Goal: Task Accomplishment & Management: Manage account settings

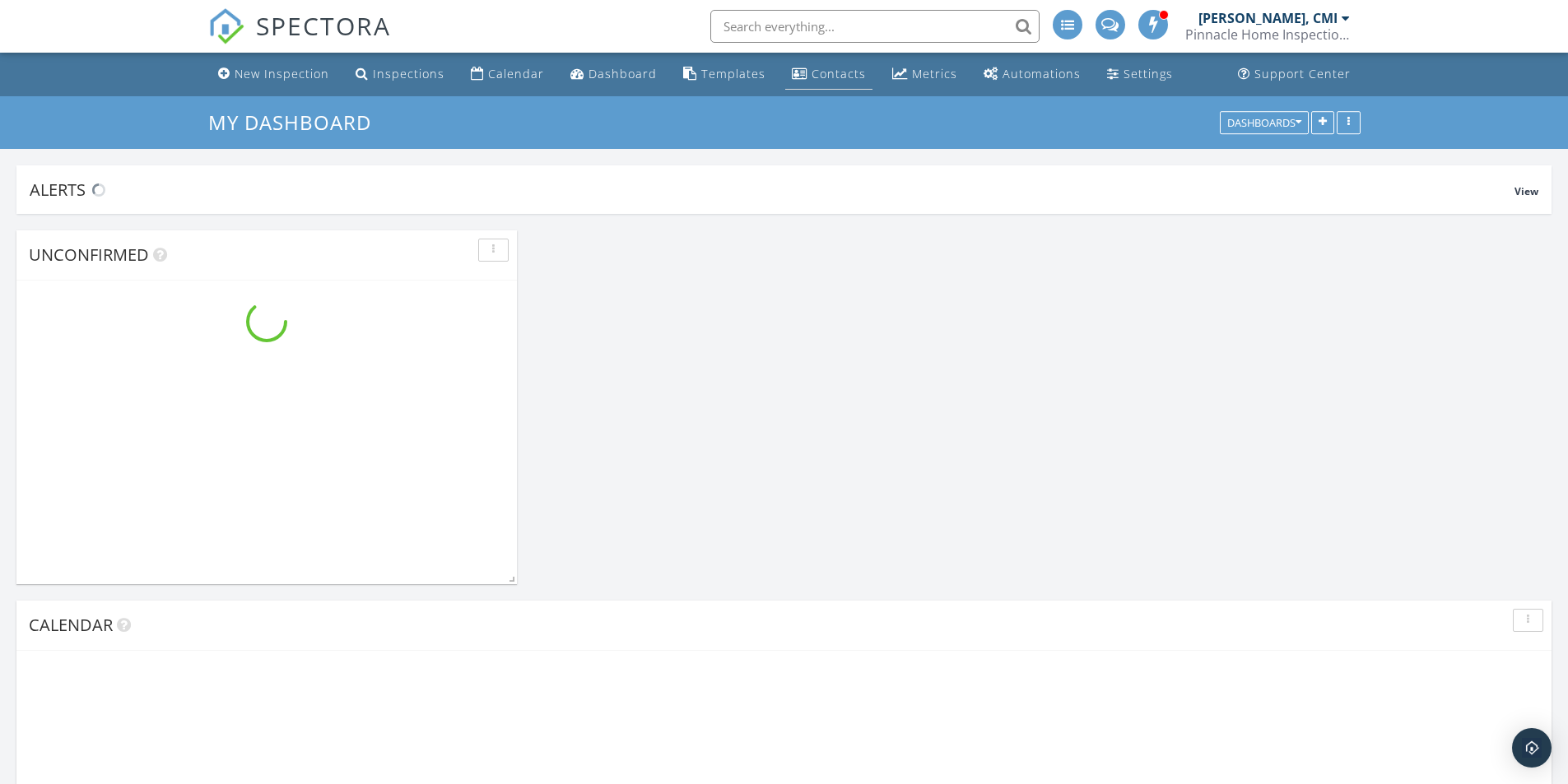
click at [823, 73] on div "Contacts" at bounding box center [838, 73] width 54 height 16
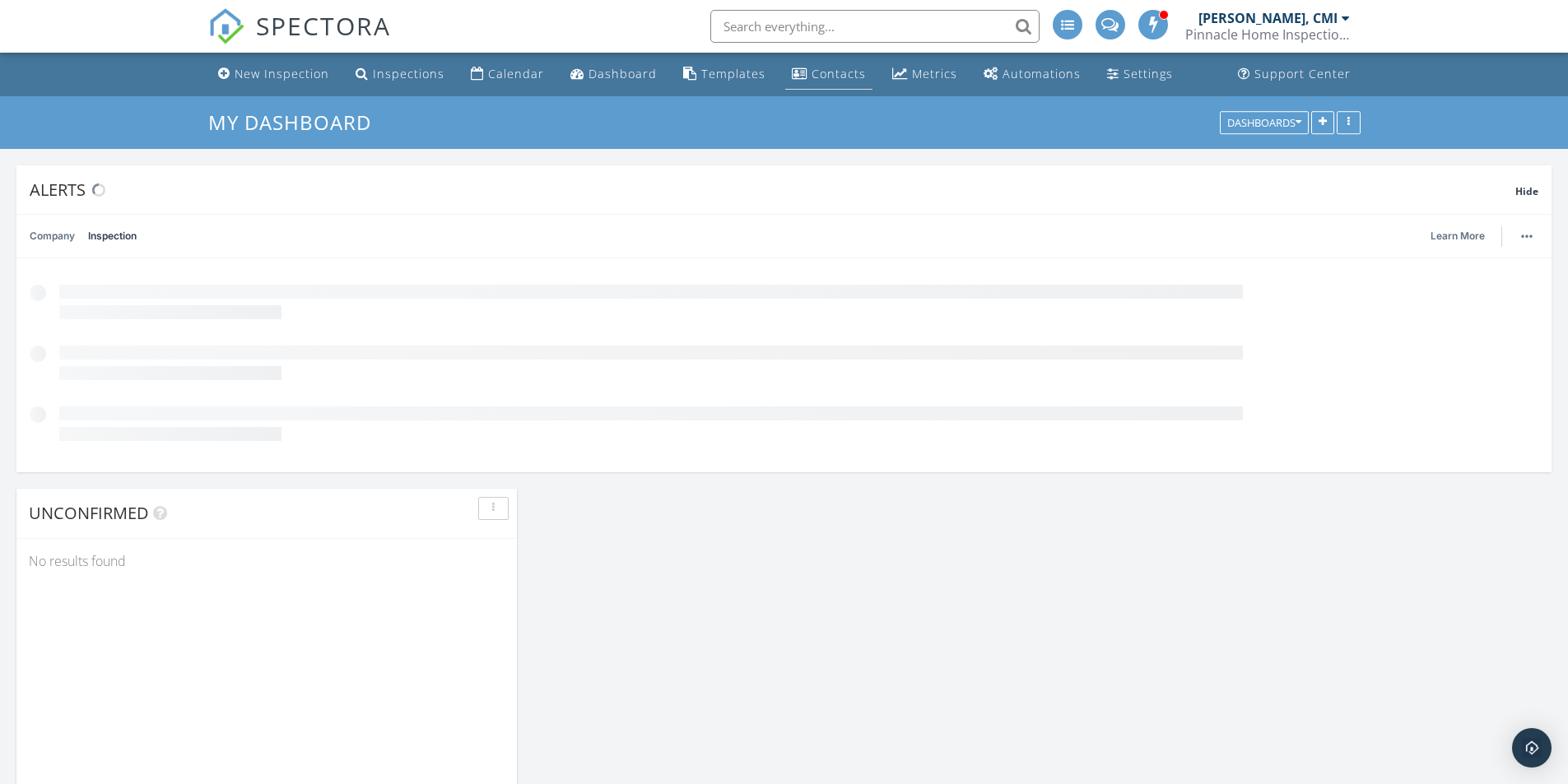
scroll to position [354, 501]
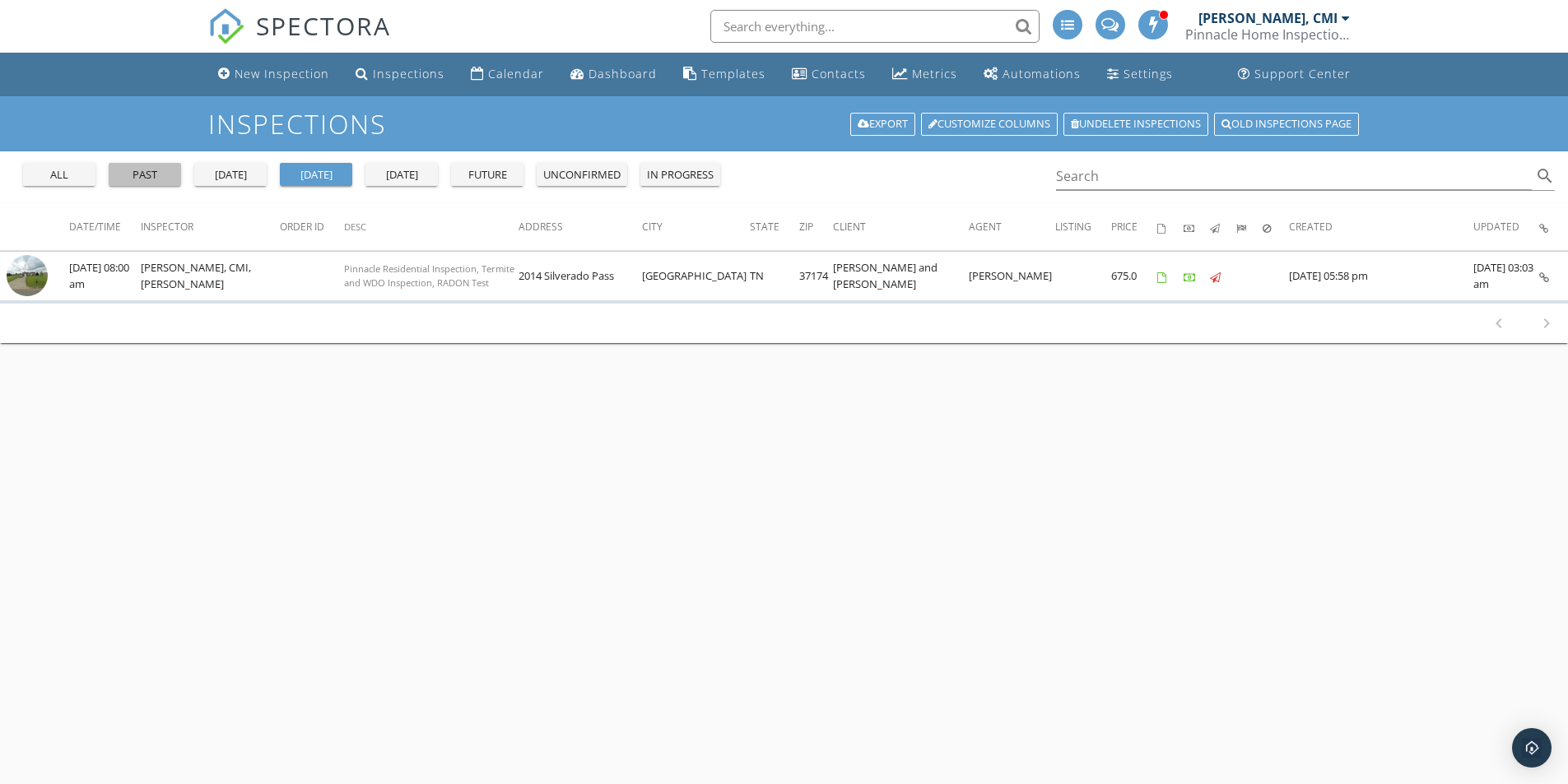
click at [145, 177] on div "past" at bounding box center [145, 176] width 59 height 17
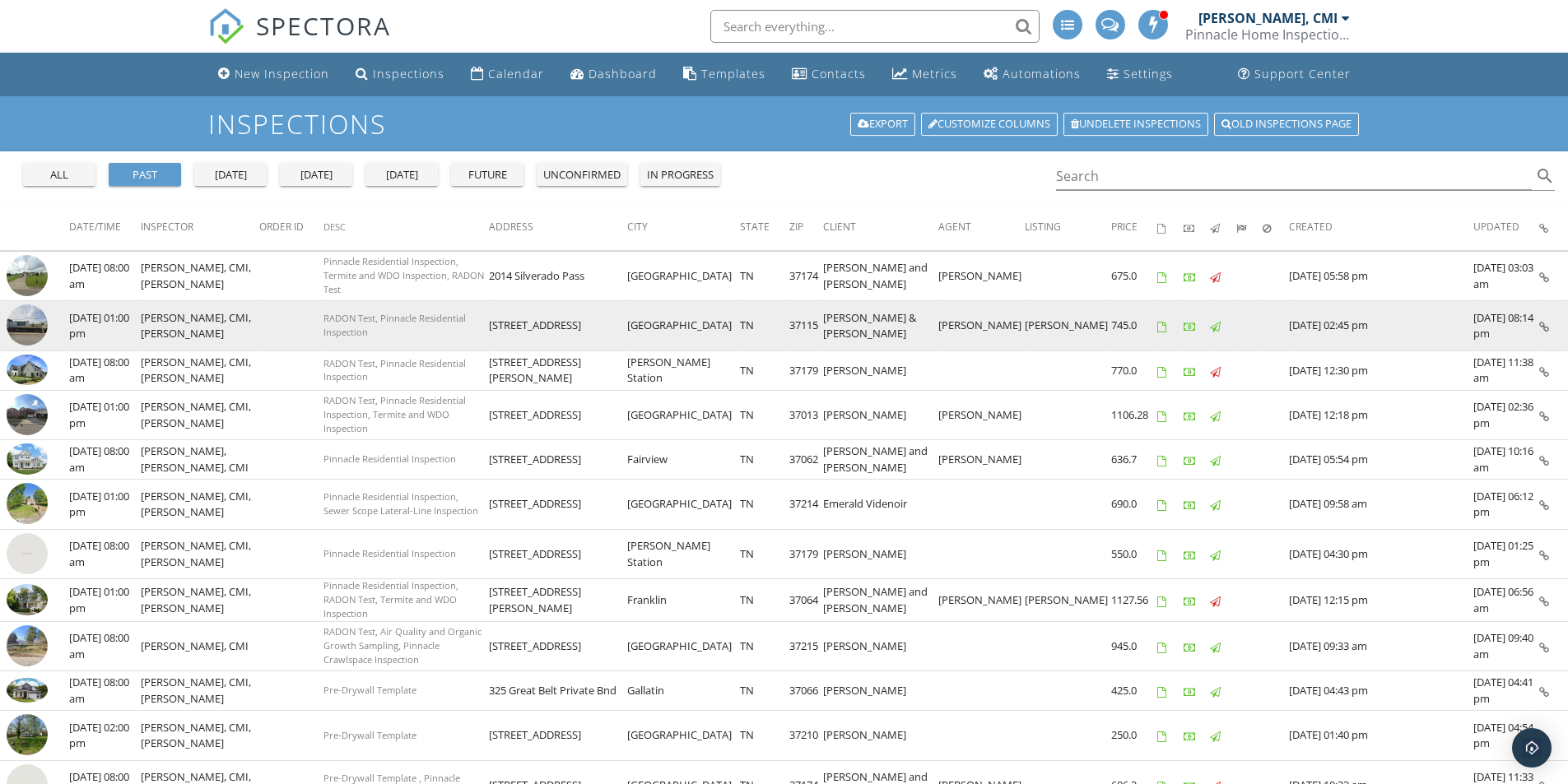
click at [27, 324] on img at bounding box center [27, 325] width 41 height 41
click at [25, 320] on img at bounding box center [27, 325] width 41 height 41
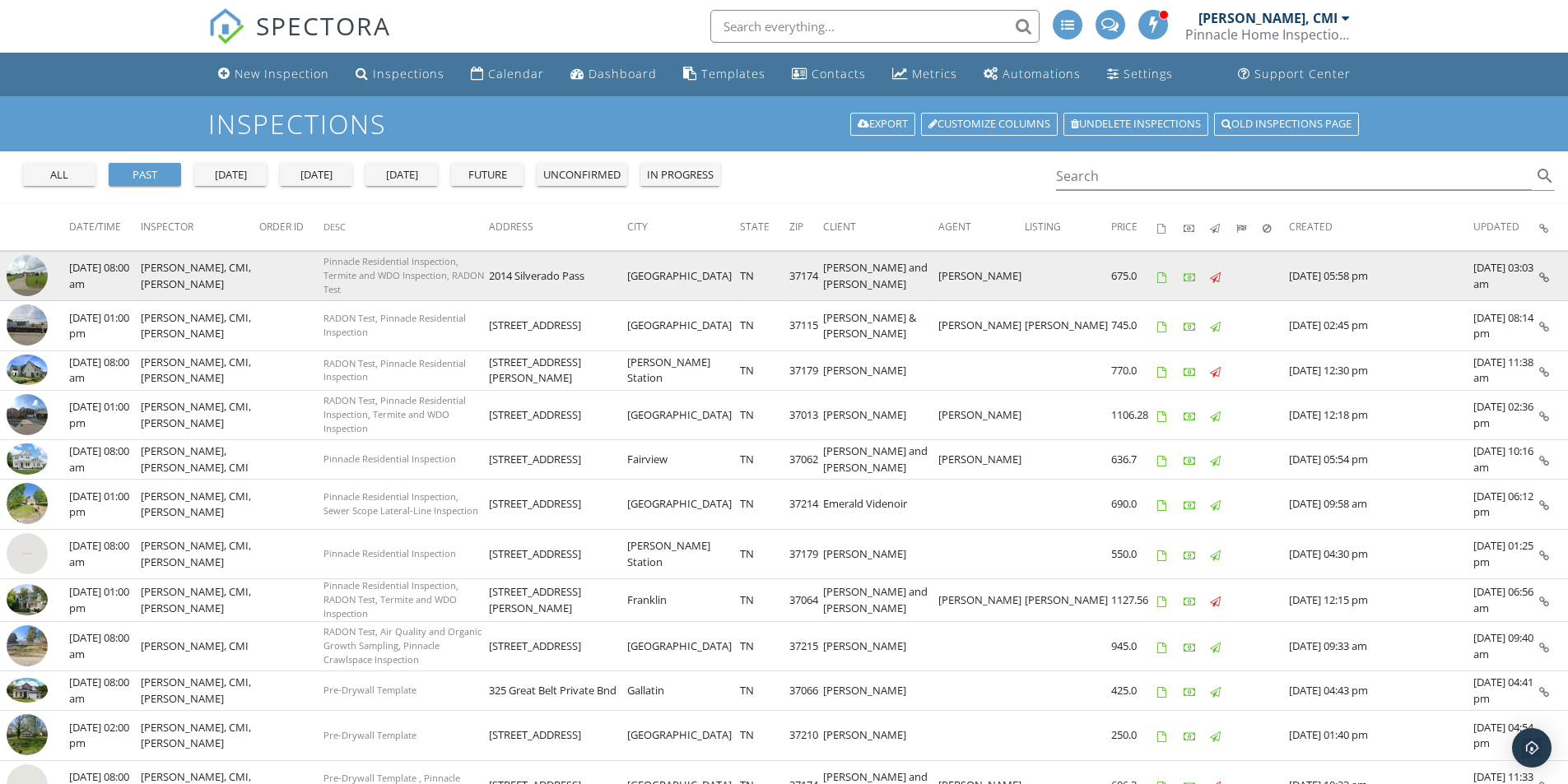
click at [24, 274] on img at bounding box center [27, 276] width 41 height 41
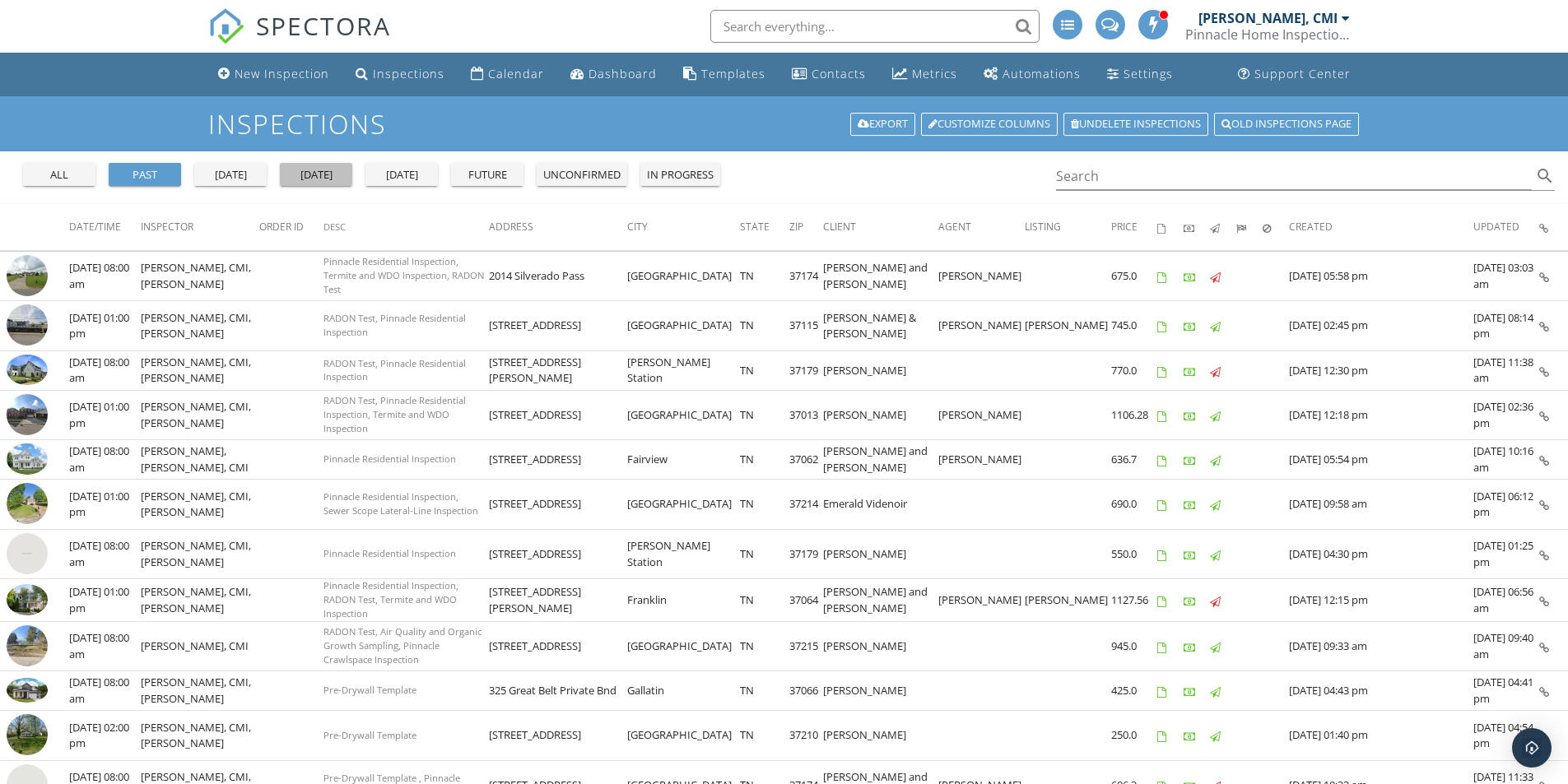
click at [319, 172] on div "[DATE]" at bounding box center [316, 176] width 59 height 17
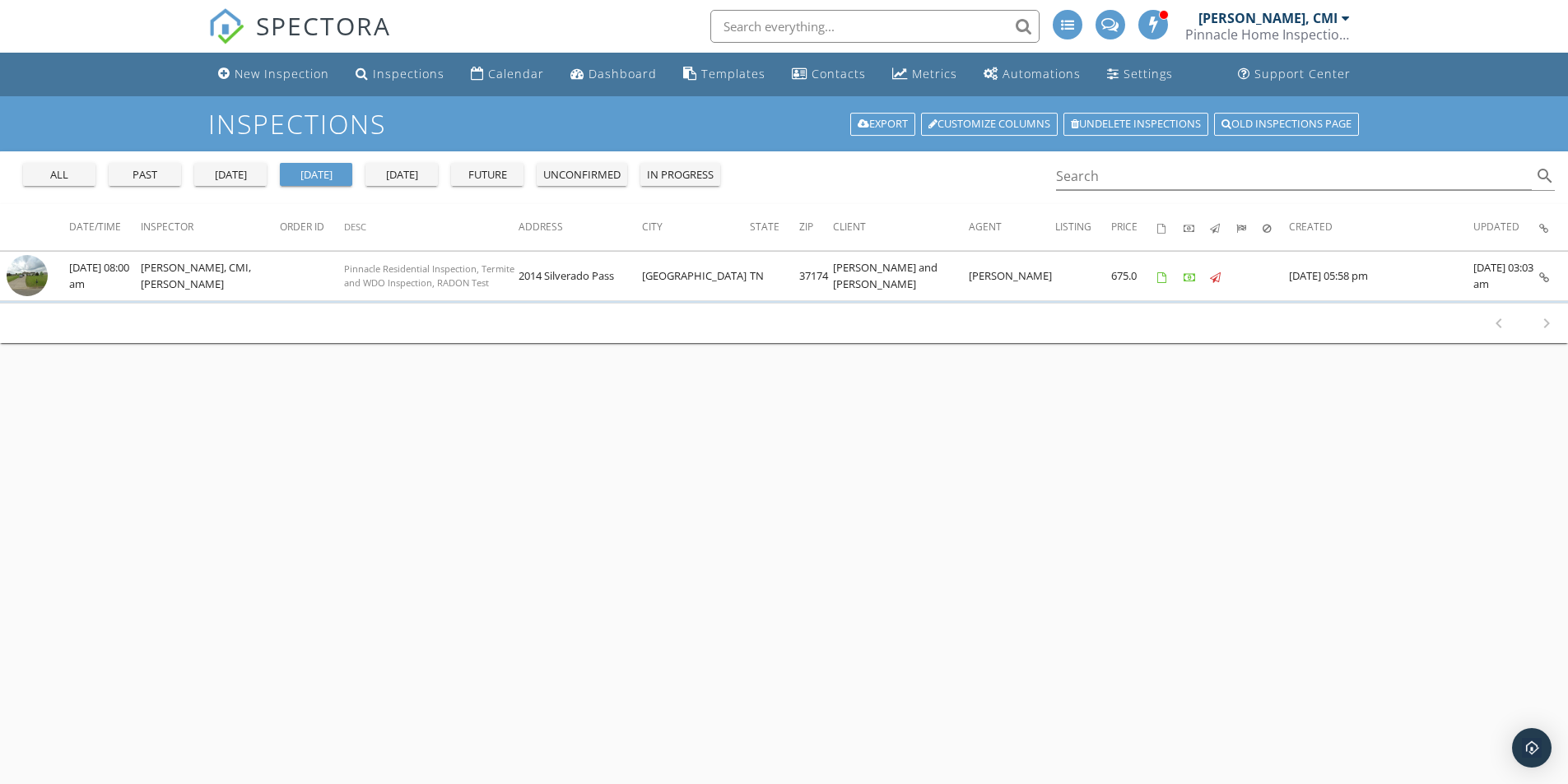
click at [412, 173] on div "[DATE]" at bounding box center [401, 176] width 59 height 17
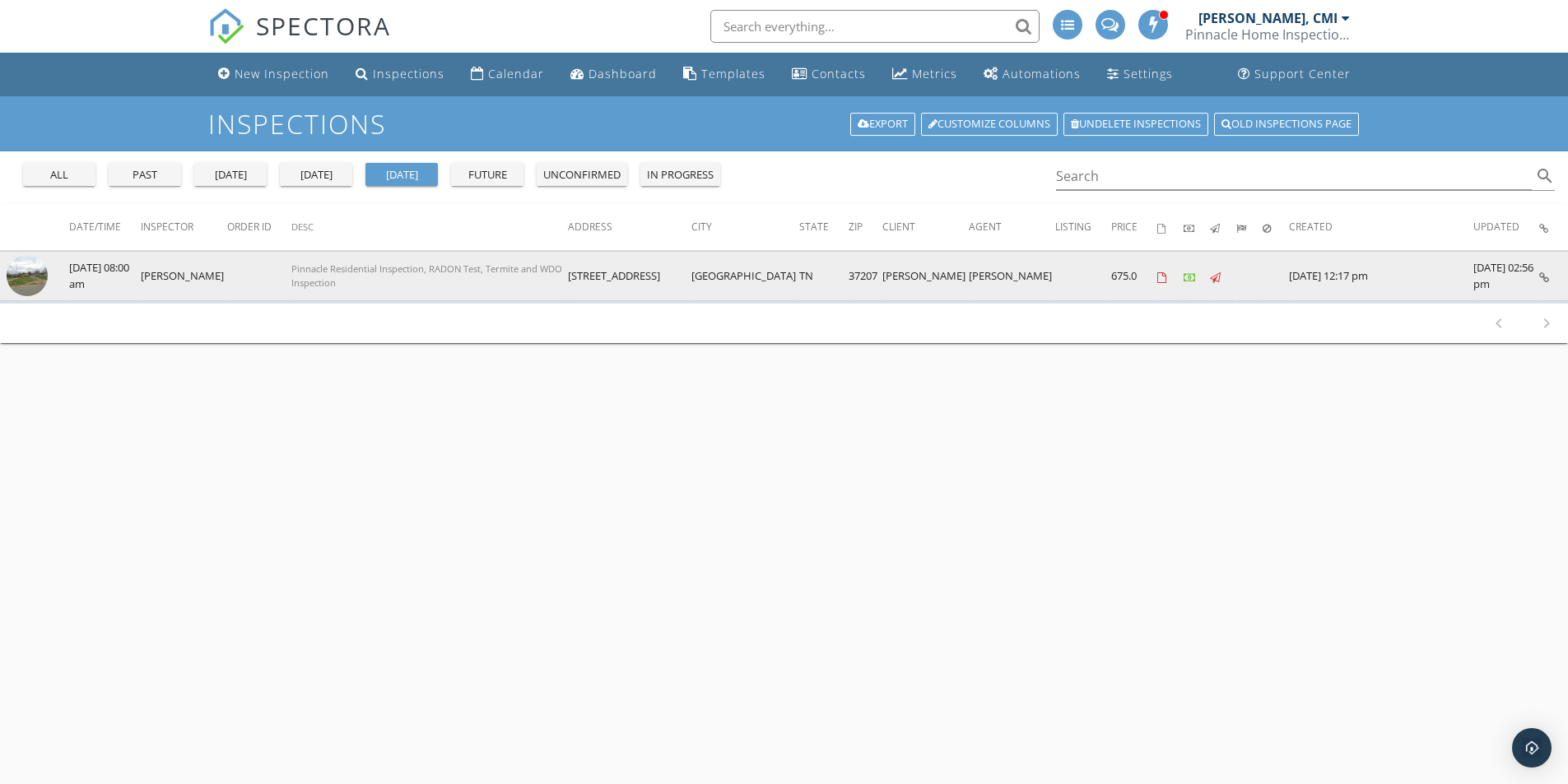
click at [36, 273] on img at bounding box center [27, 276] width 41 height 41
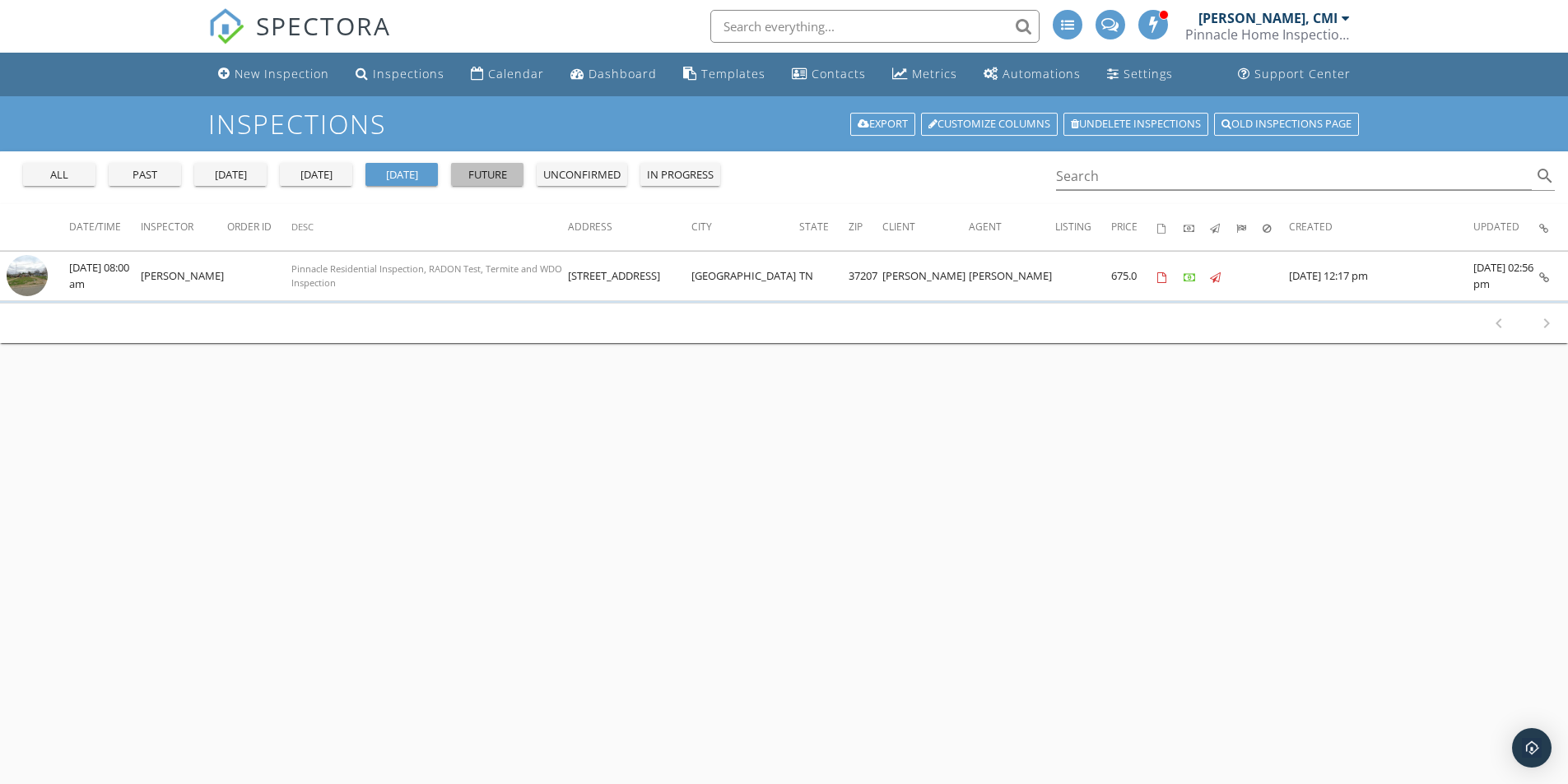
click at [494, 173] on div "future" at bounding box center [488, 176] width 59 height 17
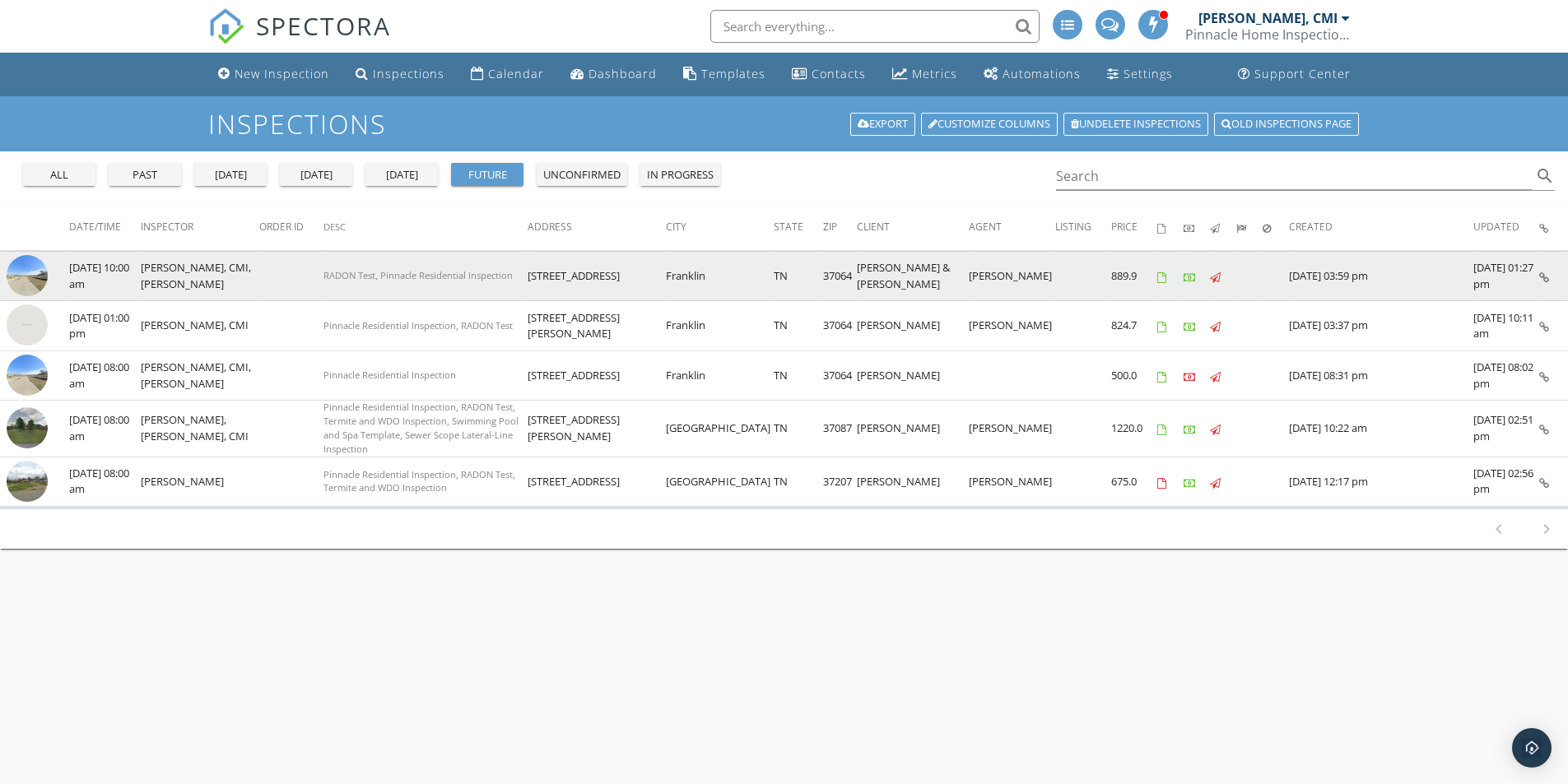
click at [25, 278] on img at bounding box center [27, 276] width 41 height 41
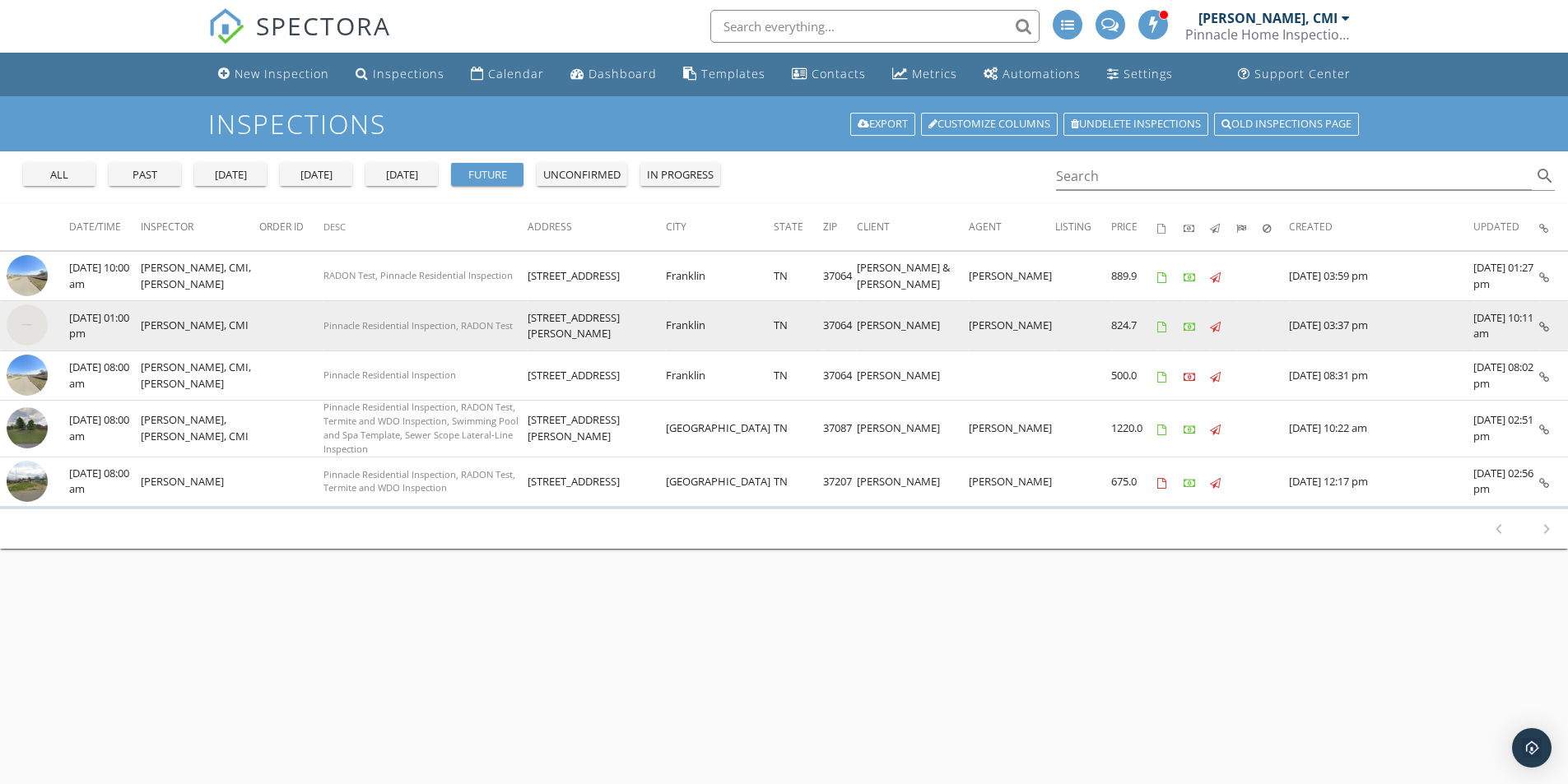
click at [24, 322] on img at bounding box center [27, 325] width 41 height 41
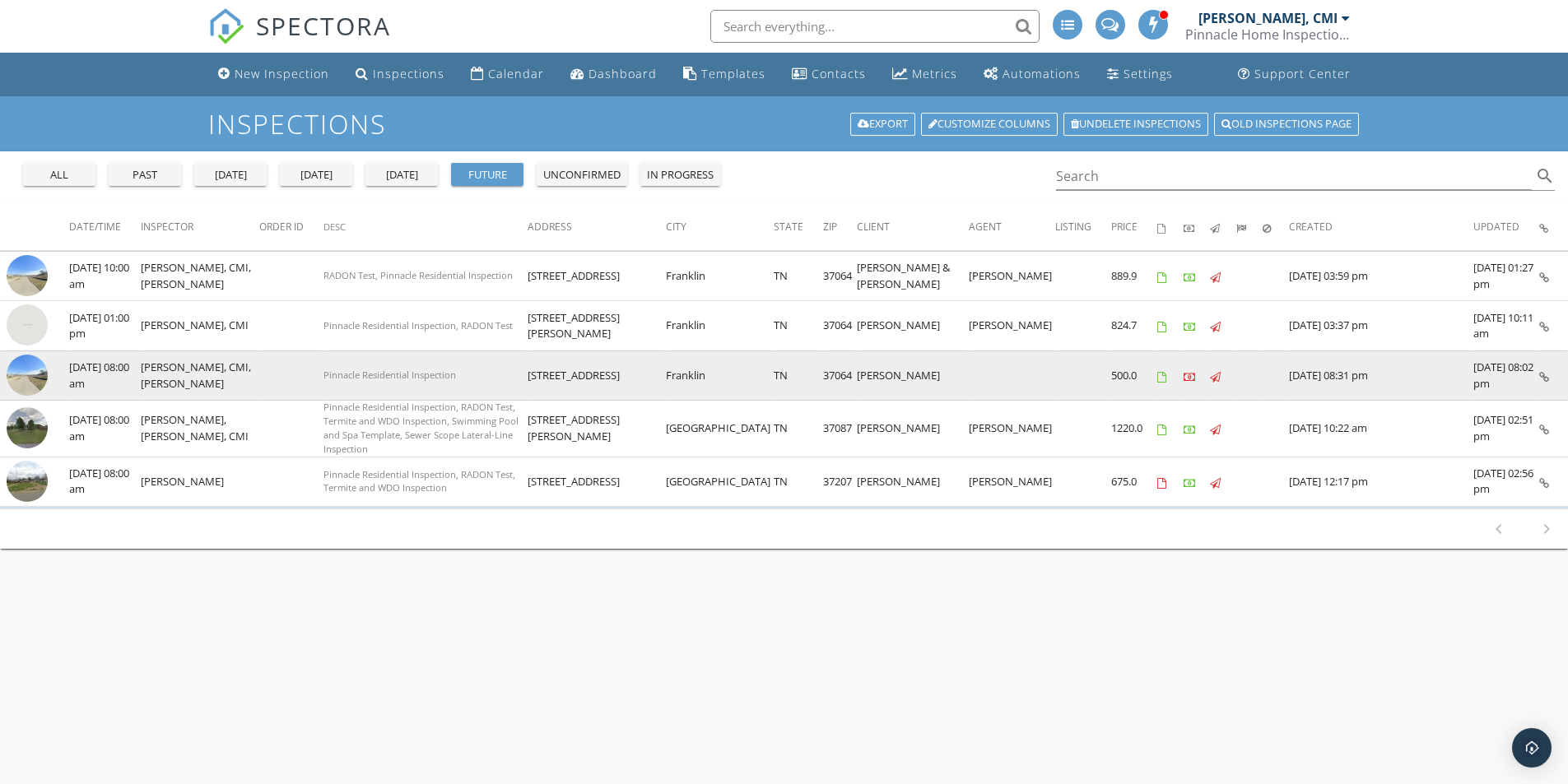
click at [39, 377] on img at bounding box center [27, 375] width 41 height 41
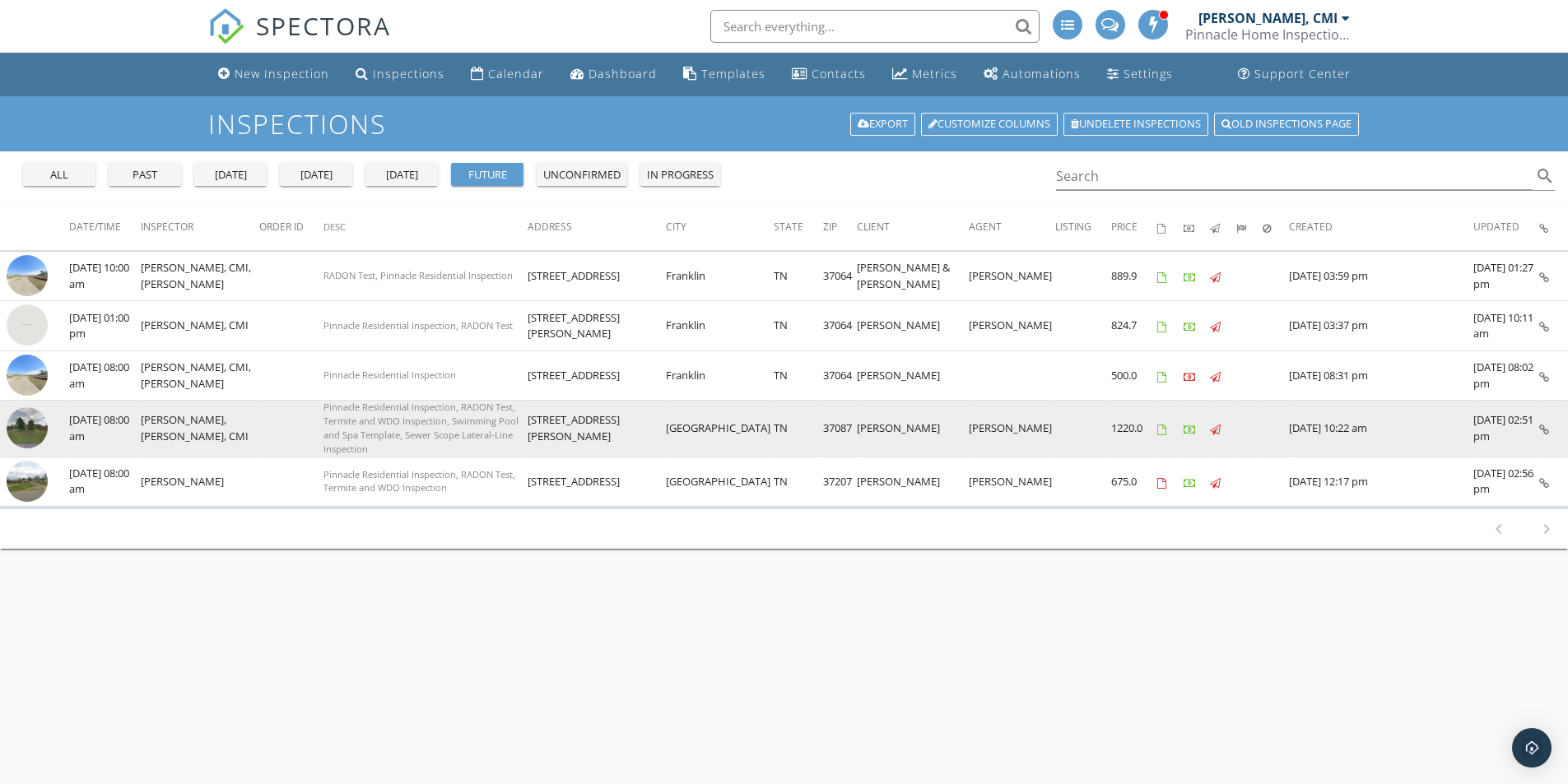
click at [29, 428] on img at bounding box center [27, 428] width 41 height 41
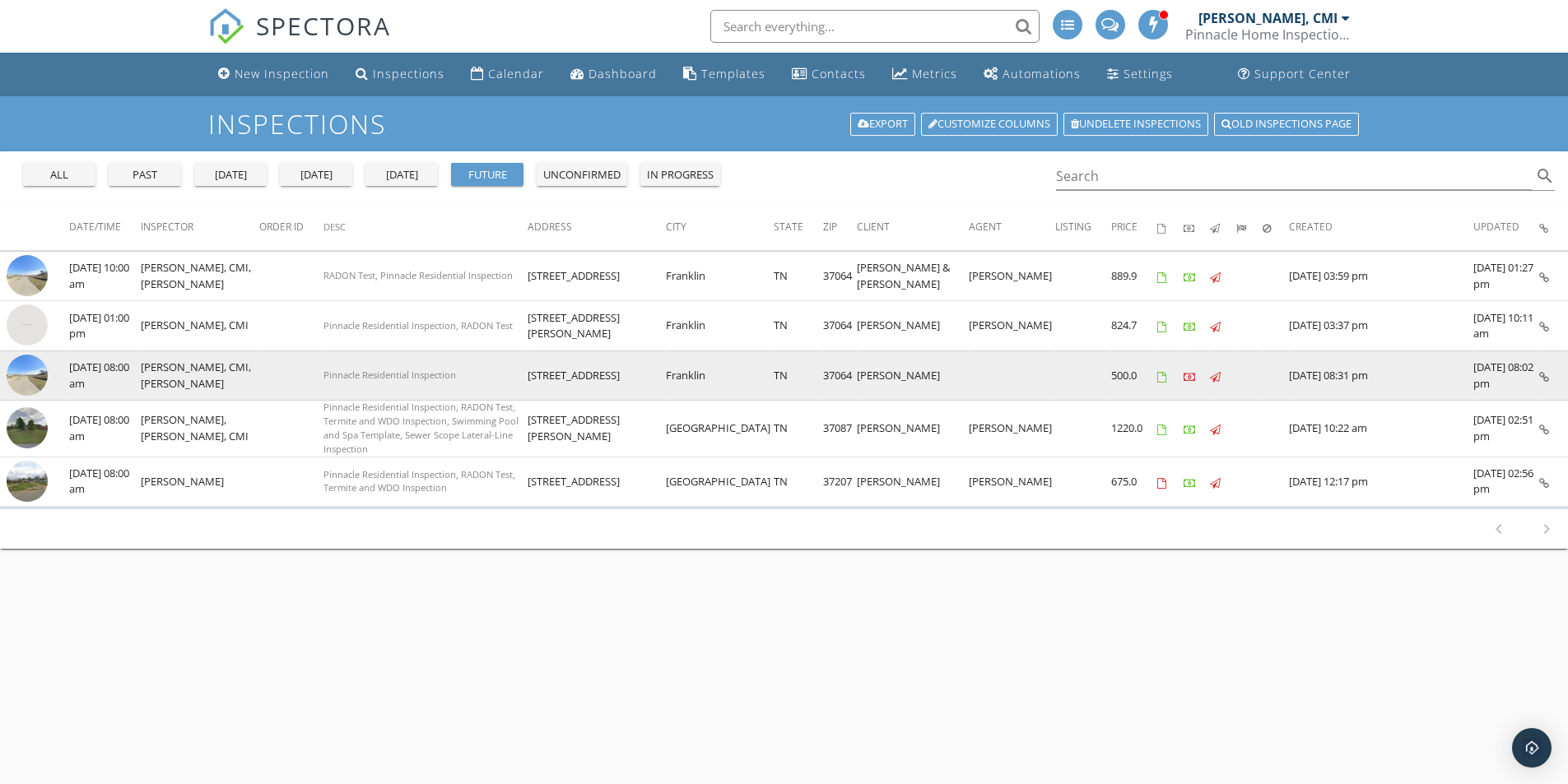
click at [35, 372] on img at bounding box center [27, 375] width 41 height 41
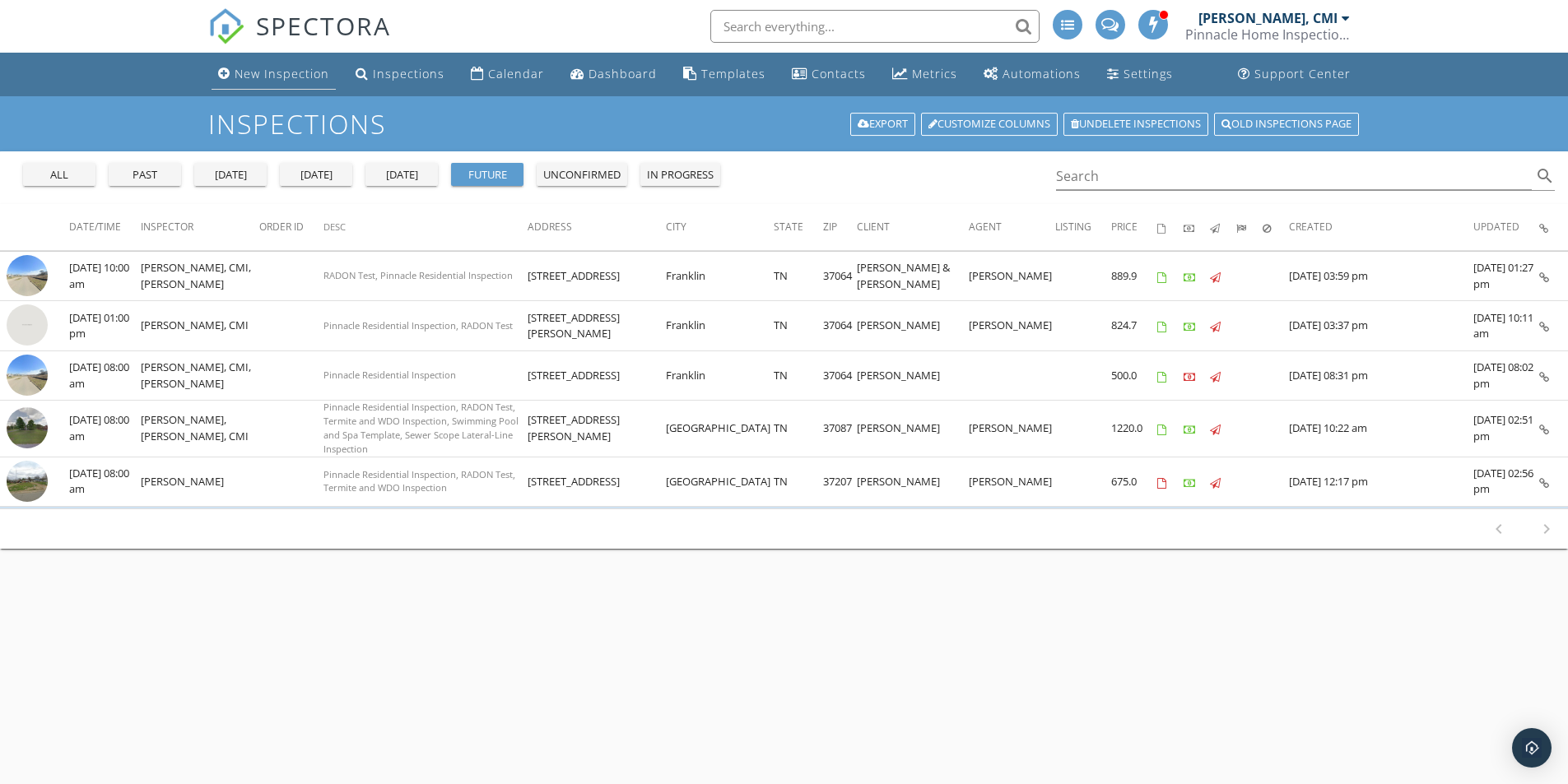
click at [284, 72] on div "New Inspection" at bounding box center [281, 73] width 95 height 16
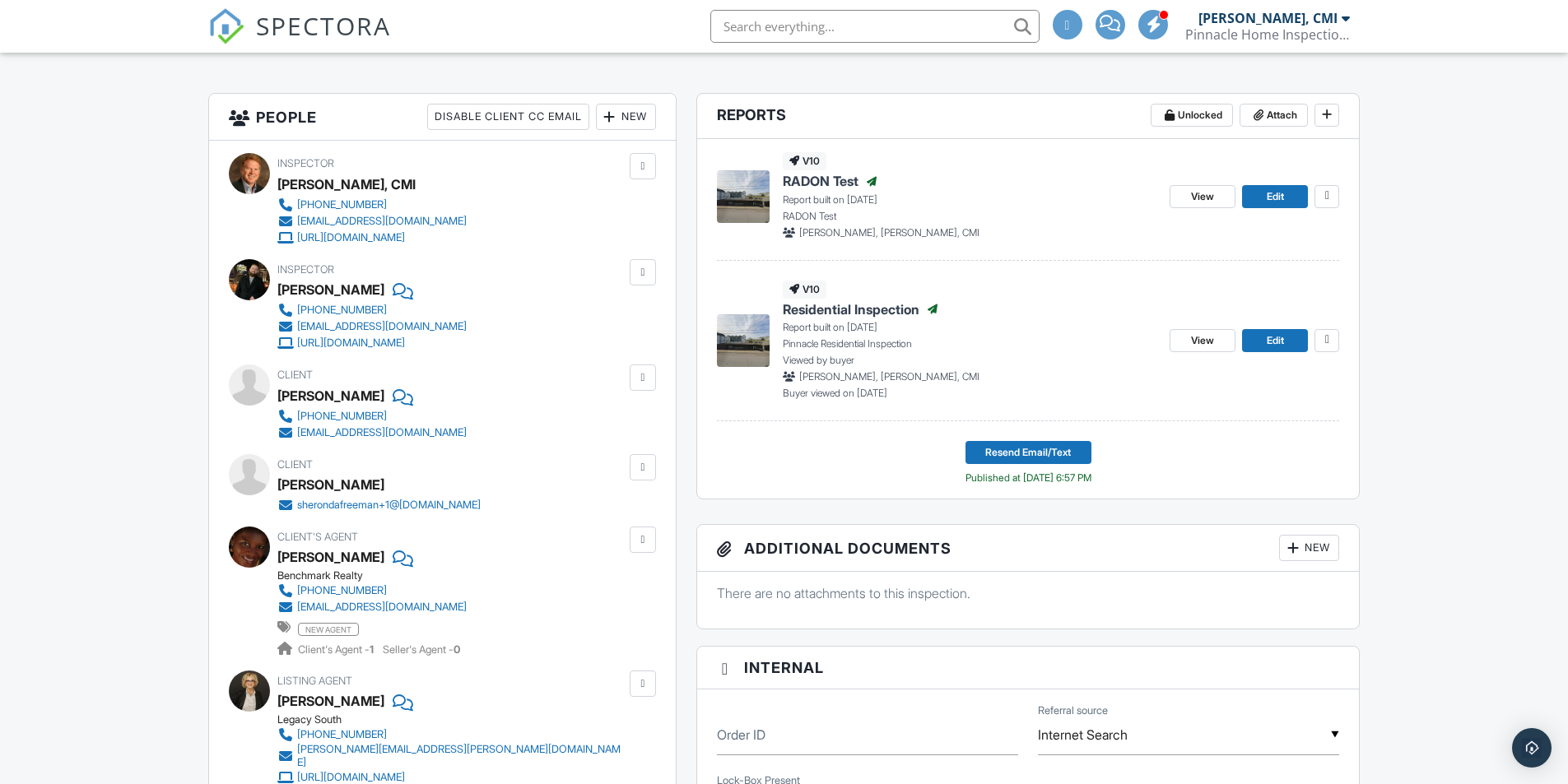
scroll to position [160, 0]
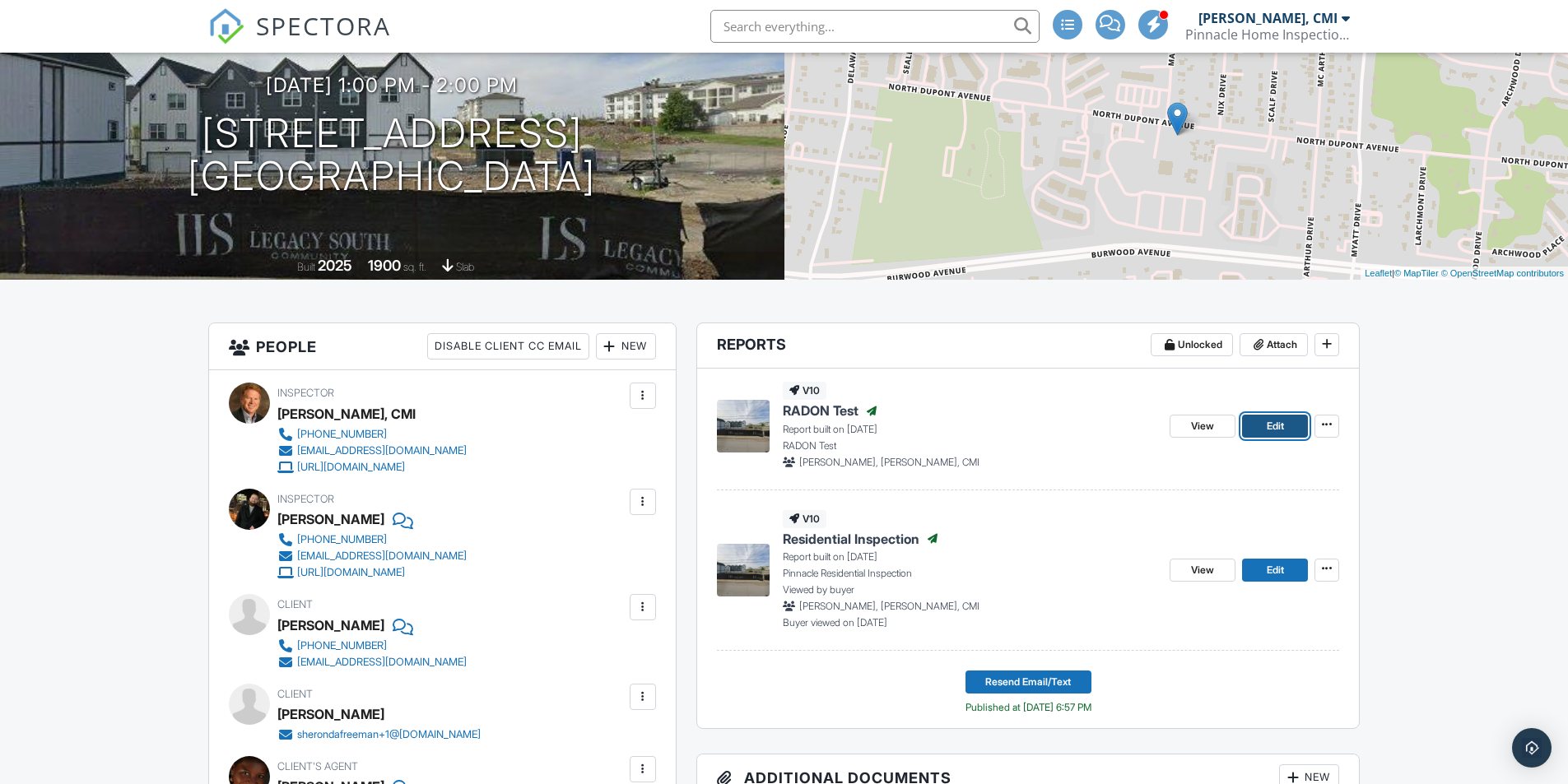
click at [1266, 430] on span "Edit" at bounding box center [1274, 426] width 18 height 17
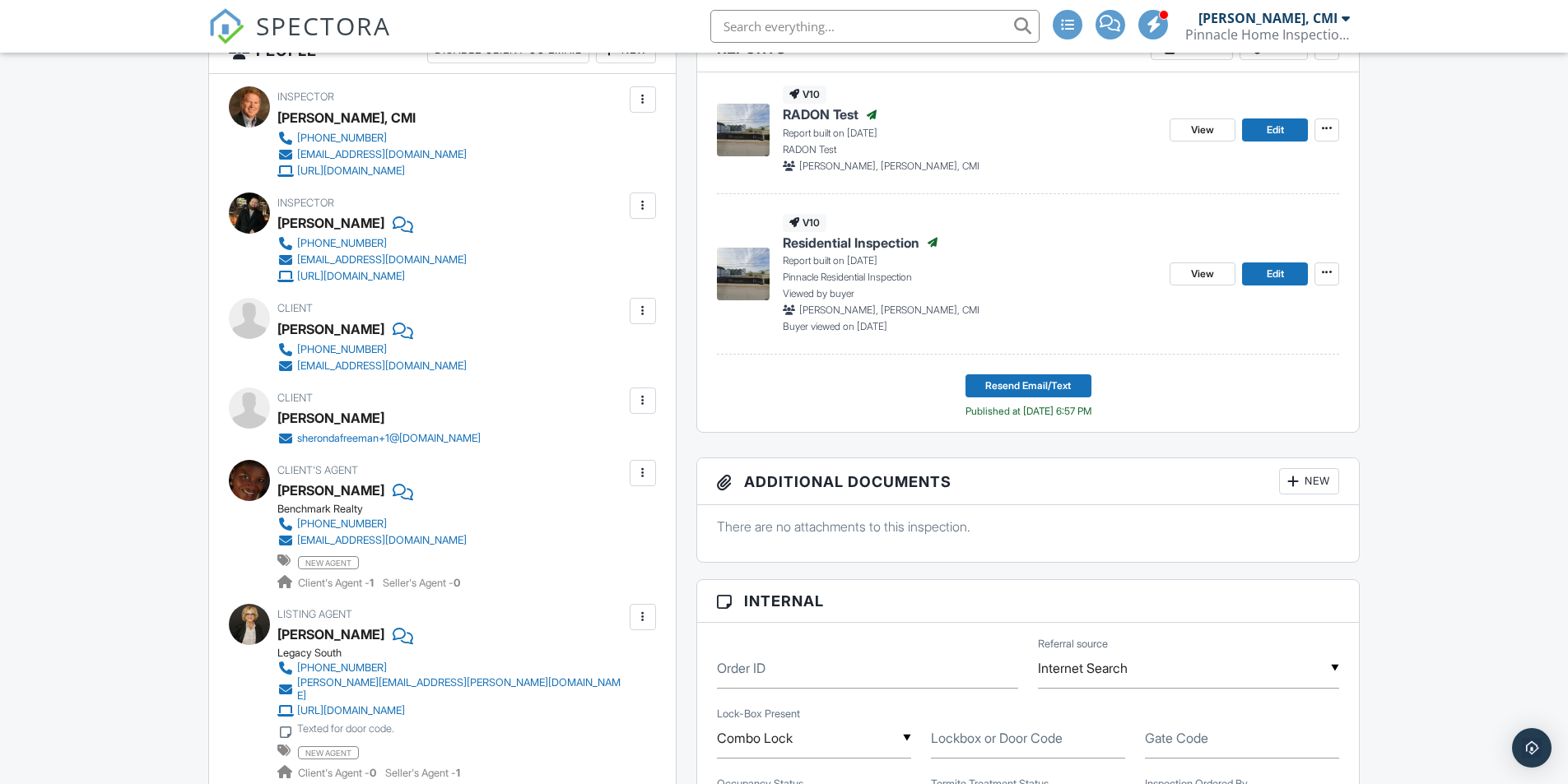
scroll to position [494, 0]
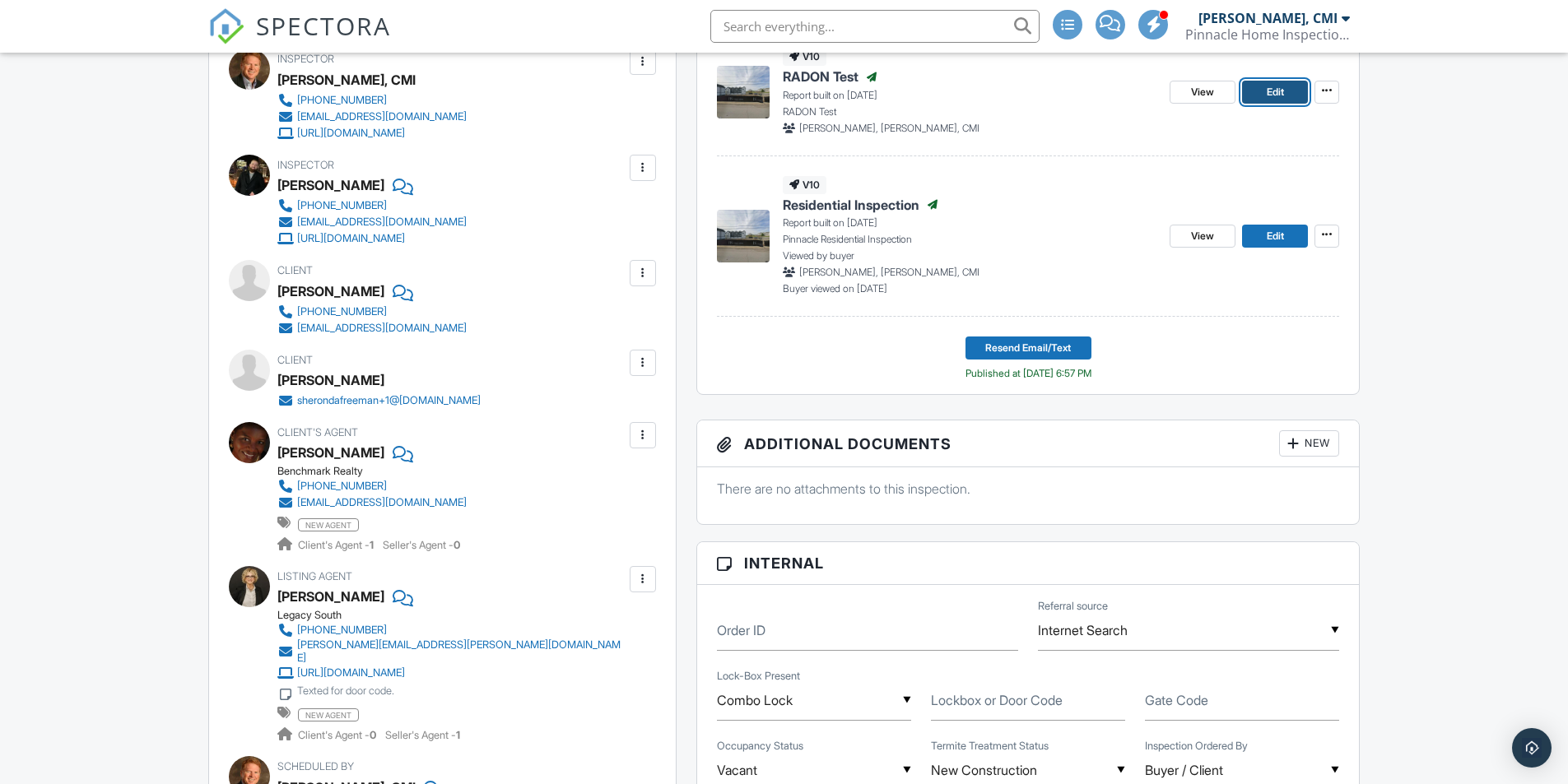
click at [1281, 86] on span "Edit" at bounding box center [1274, 92] width 18 height 17
